Goal: Consume media (video, audio)

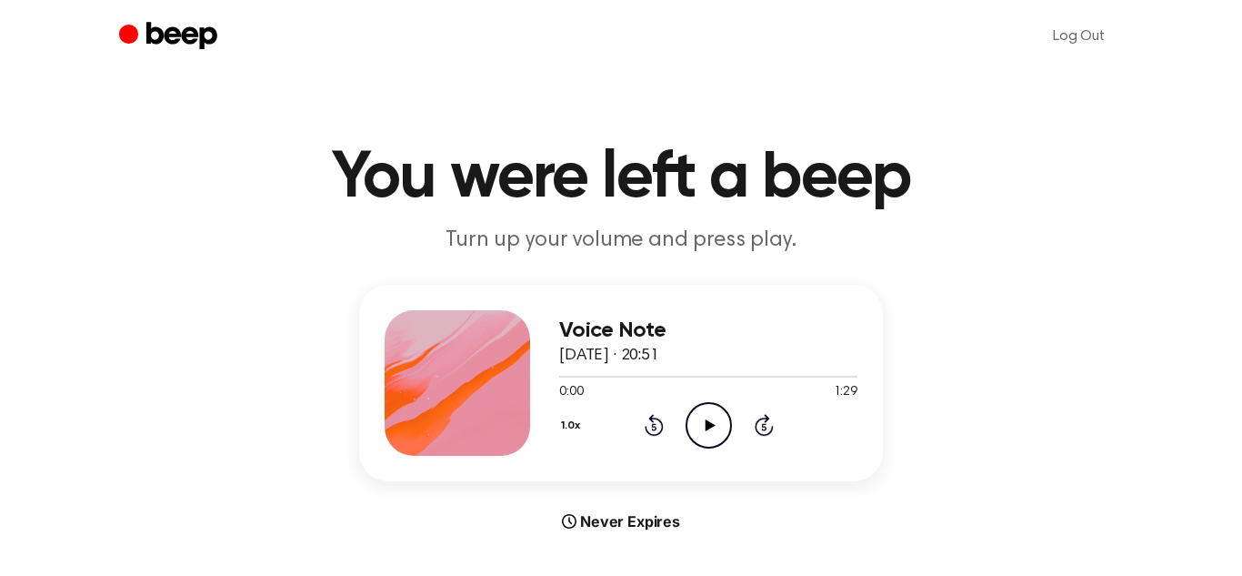
click at [684, 436] on div "1.0x Rewind 5 seconds Play Audio Skip 5 seconds" at bounding box center [708, 425] width 298 height 46
click at [702, 427] on icon "Play Audio" at bounding box center [709, 425] width 46 height 46
click at [707, 425] on icon at bounding box center [710, 425] width 10 height 12
